Goal: Information Seeking & Learning: Understand process/instructions

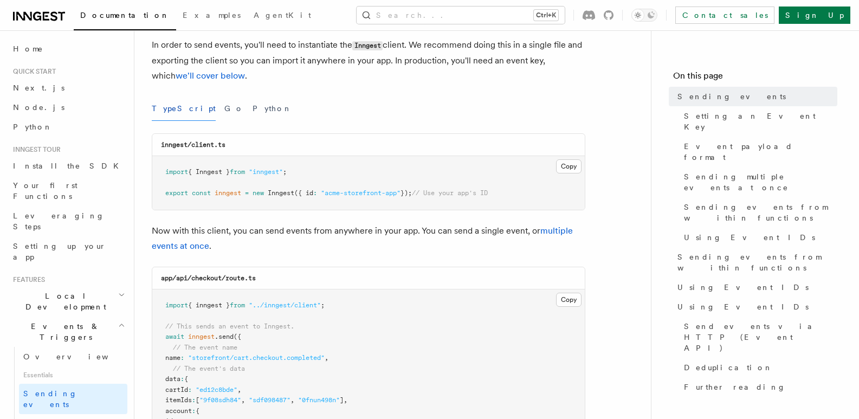
scroll to position [94, 0]
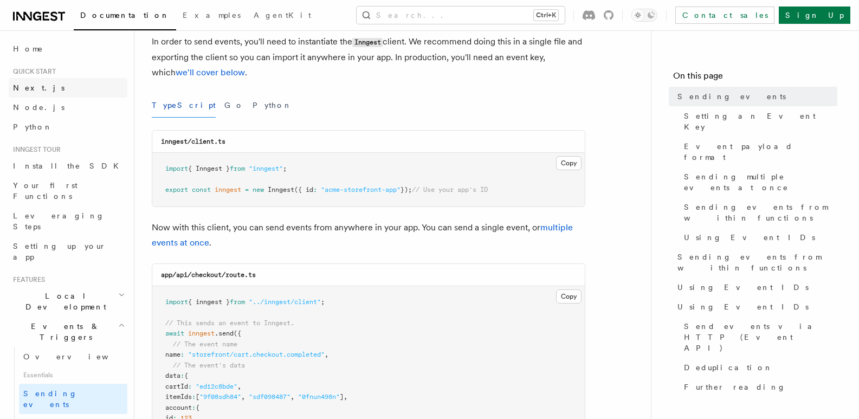
click at [63, 88] on link "Next.js" at bounding box center [68, 88] width 119 height 20
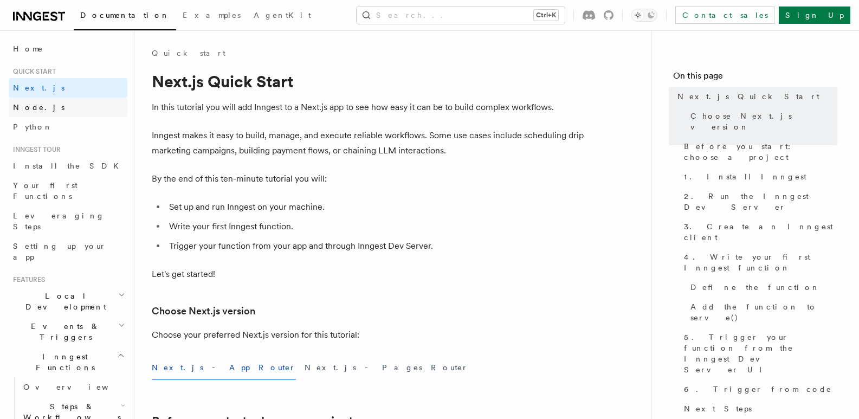
click at [63, 109] on link "Node.js" at bounding box center [68, 108] width 119 height 20
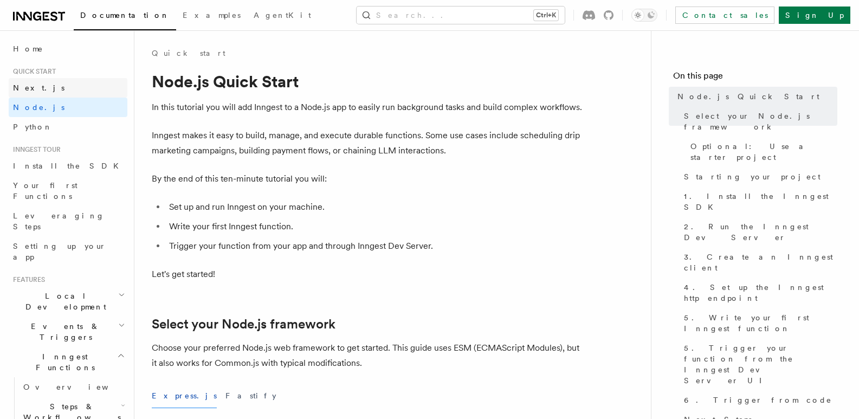
click at [68, 85] on link "Next.js" at bounding box center [68, 88] width 119 height 20
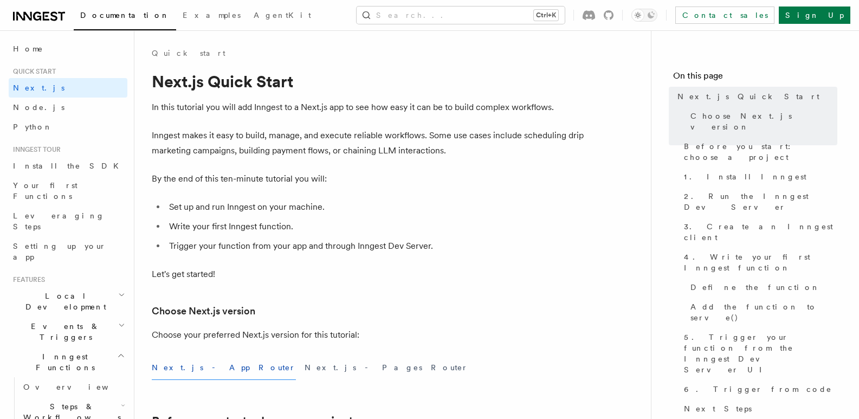
click at [467, 233] on li "Write your first Inngest function." at bounding box center [376, 226] width 420 height 15
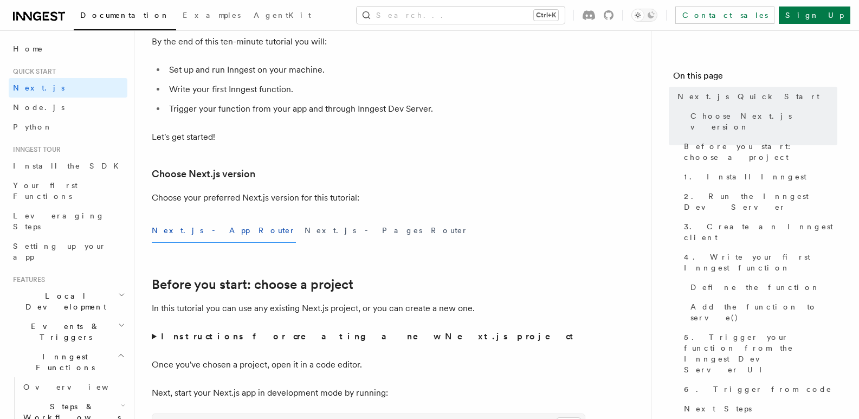
scroll to position [163, 0]
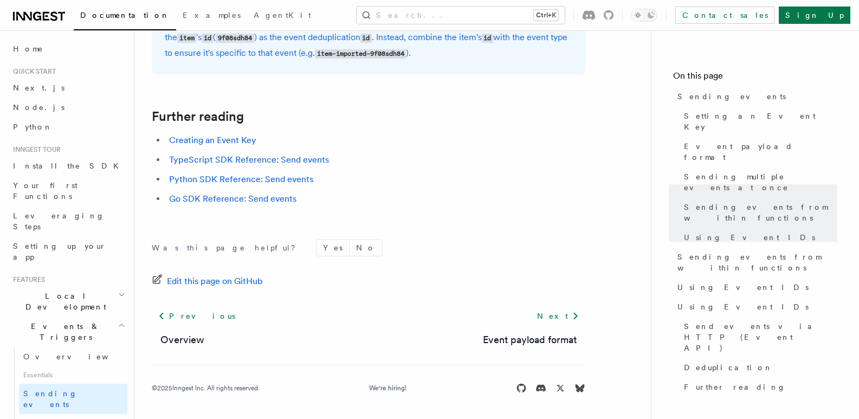
scroll to position [3172, 0]
